Goal: Browse casually

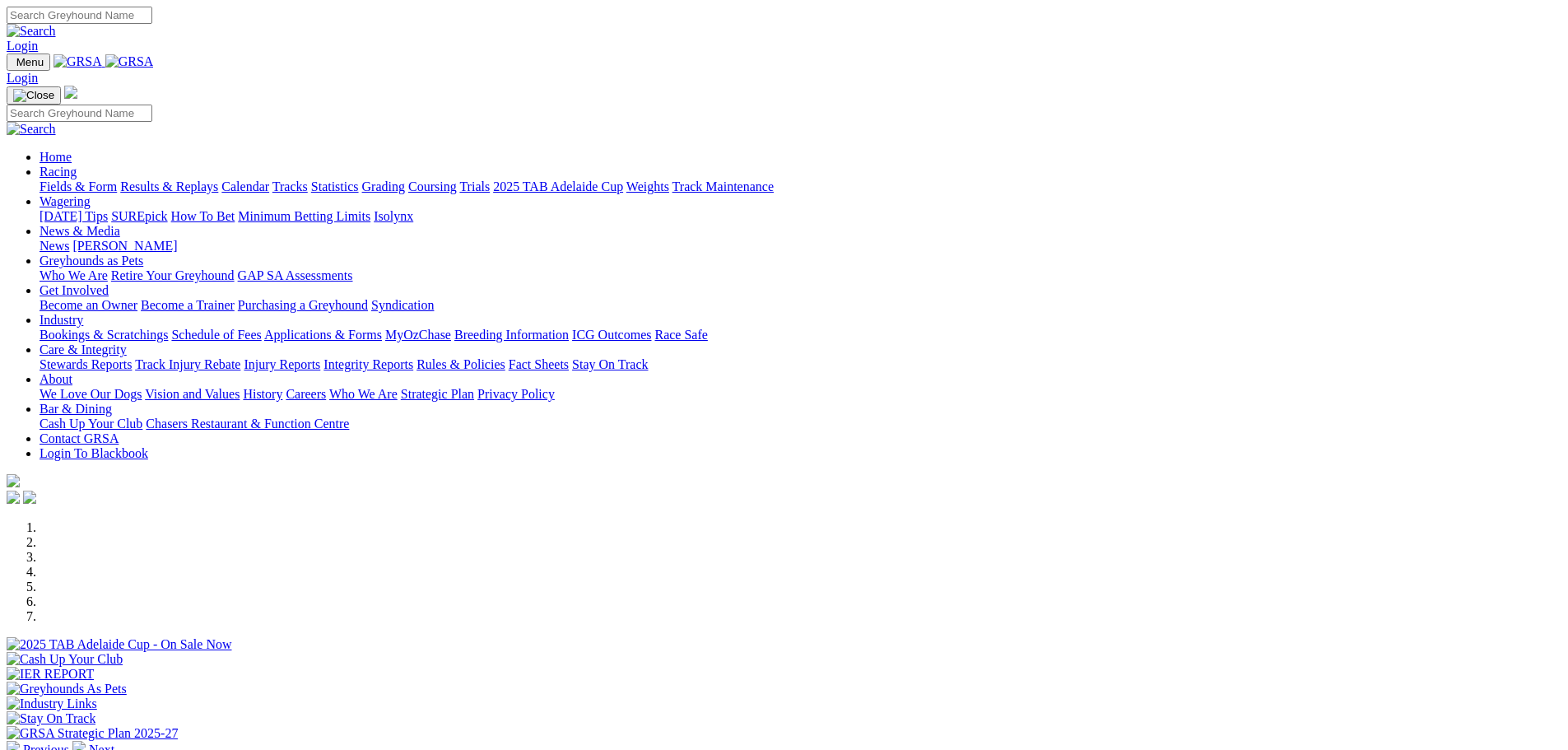
click at [679, 565] on li at bounding box center [800, 557] width 1522 height 15
click at [937, 681] on div at bounding box center [784, 681] width 1555 height 0
click at [849, 579] on li at bounding box center [800, 587] width 1522 height 15
click at [937, 594] on li at bounding box center [800, 602] width 1522 height 15
click at [1044, 609] on li at bounding box center [800, 617] width 1522 height 15
